Goal: Use online tool/utility: Utilize a website feature to perform a specific function

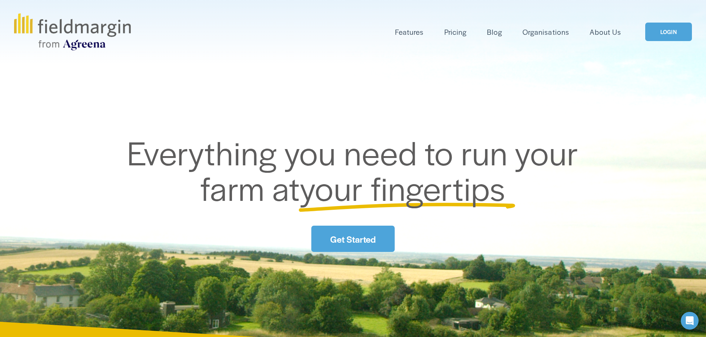
click at [657, 34] on link "LOGIN" at bounding box center [668, 32] width 47 height 19
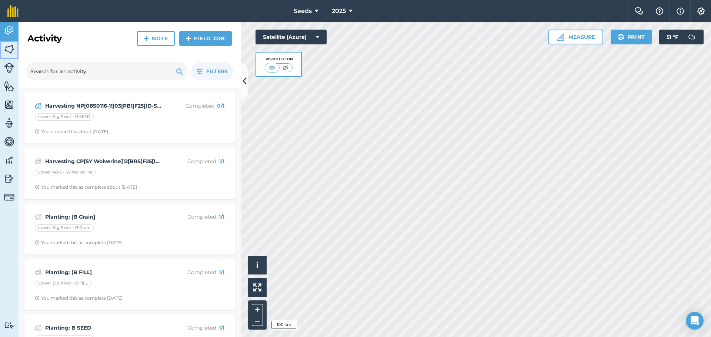
click at [9, 52] on img at bounding box center [9, 49] width 10 height 11
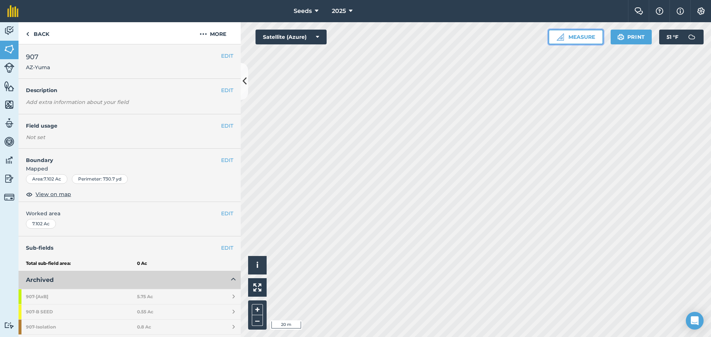
click at [575, 39] on button "Measure" at bounding box center [576, 37] width 55 height 15
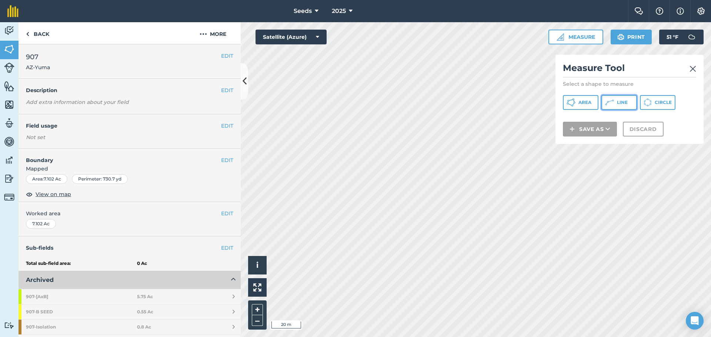
click at [616, 105] on button "Line" at bounding box center [620, 102] width 36 height 15
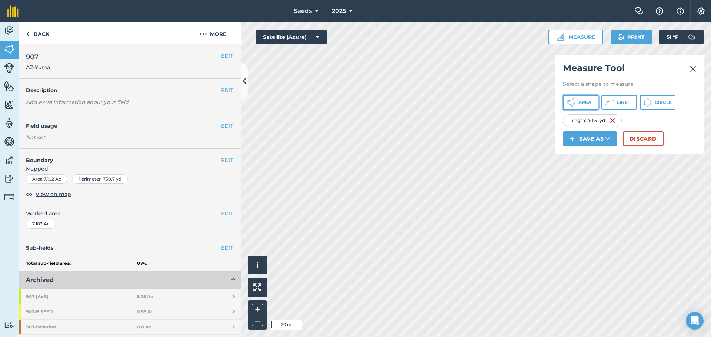
click at [576, 101] on button "Area" at bounding box center [581, 102] width 36 height 15
click at [694, 72] on img at bounding box center [693, 68] width 7 height 9
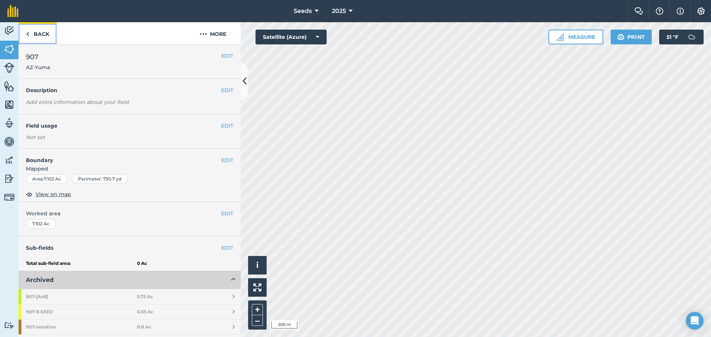
click at [42, 38] on link "Back" at bounding box center [38, 33] width 38 height 22
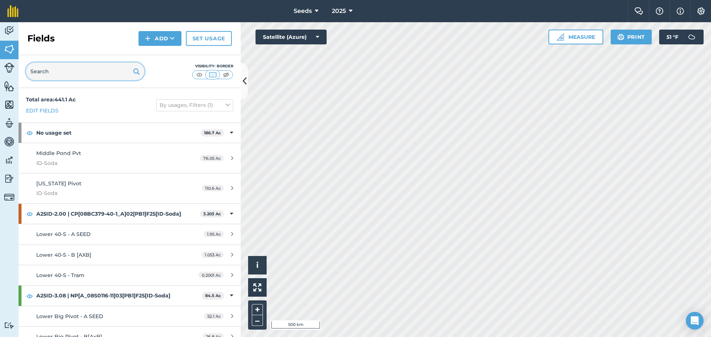
click at [52, 74] on input "text" at bounding box center [85, 72] width 119 height 18
click at [313, 40] on div "Click to start drawing i © 2025 TomTom, Microsoft 1000 m + – Satellite (Azure) …" at bounding box center [476, 179] width 470 height 315
click at [573, 37] on button "Measure" at bounding box center [576, 37] width 55 height 15
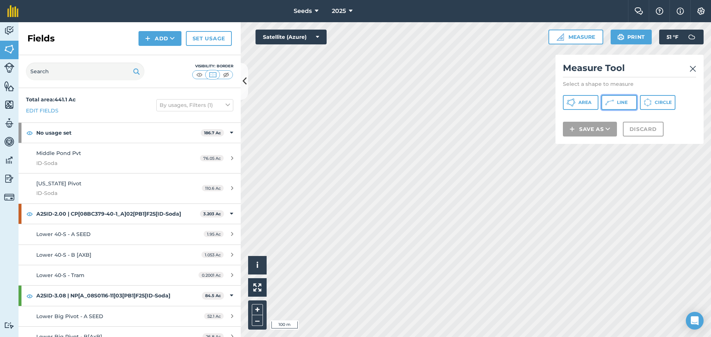
click at [621, 107] on button "Line" at bounding box center [620, 102] width 36 height 15
